Goal: Feedback & Contribution: Submit feedback/report problem

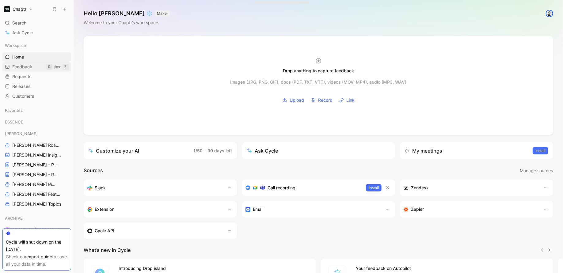
click at [14, 70] on span "Feedback" at bounding box center [22, 67] width 20 height 6
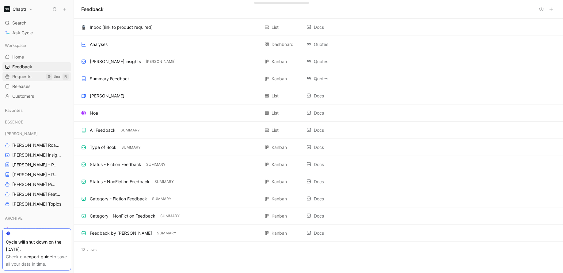
click at [29, 74] on span "Requests" at bounding box center [21, 77] width 19 height 6
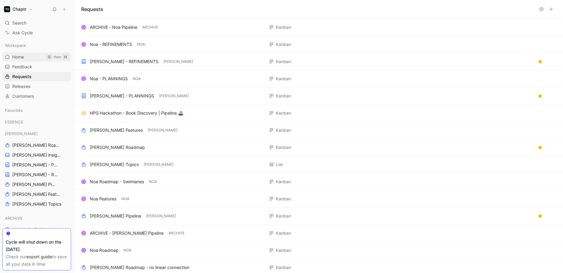
click at [22, 60] on link "Home G then H" at bounding box center [36, 56] width 69 height 9
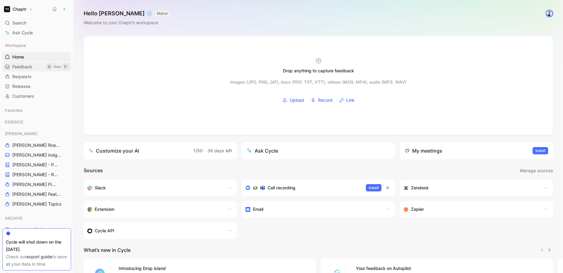
click at [24, 62] on link "Feedback G then F" at bounding box center [36, 66] width 69 height 9
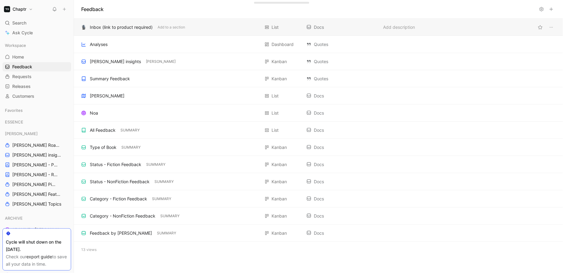
click at [100, 28] on div "Inbox (link to product required)" at bounding box center [121, 27] width 63 height 7
